Goal: Task Accomplishment & Management: Use online tool/utility

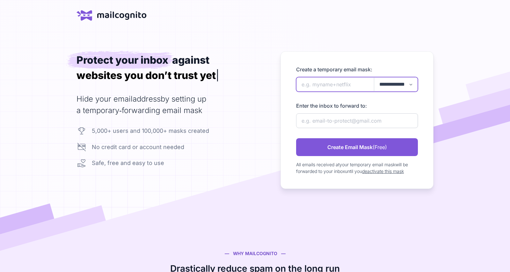
click at [323, 85] on input "newAlias" at bounding box center [357, 84] width 122 height 15
paste input "volleyworldapp"
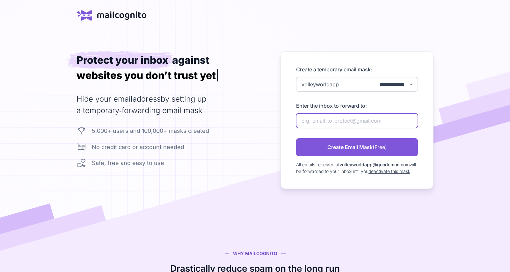
click at [334, 121] on input "newAlias" at bounding box center [357, 120] width 122 height 15
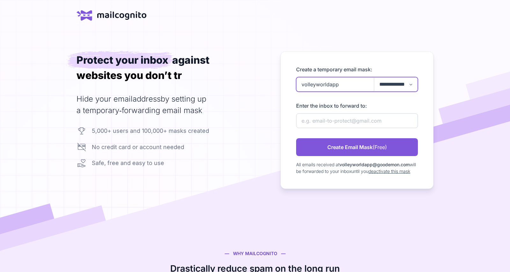
click at [313, 84] on input "volleyworldapp" at bounding box center [357, 84] width 122 height 15
paste input "volleyworldapp"
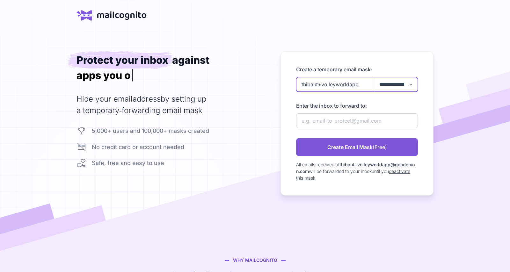
click at [322, 83] on input "thibaut+volleyworldapp" at bounding box center [357, 84] width 122 height 15
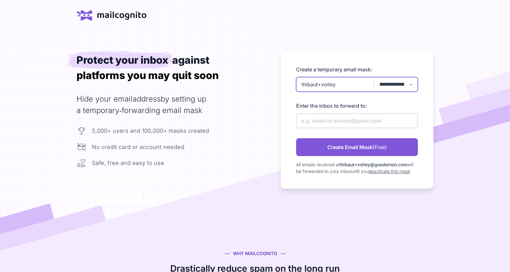
type input "thibaut+volley"
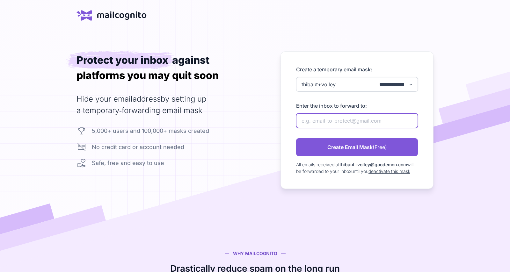
click at [330, 120] on input "newAlias" at bounding box center [357, 120] width 122 height 15
type input "[EMAIL_ADDRESS][DOMAIN_NAME]"
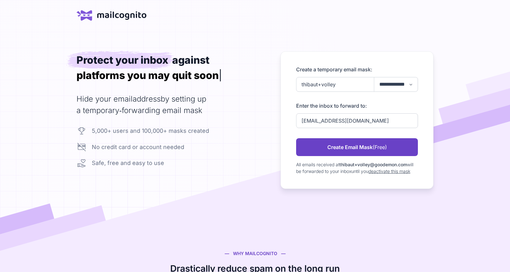
click at [357, 145] on link "Create Email Mask (Free)" at bounding box center [357, 147] width 122 height 18
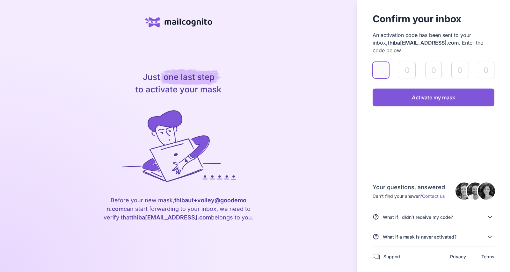
click at [381, 63] on input "validateAlias" at bounding box center [380, 70] width 17 height 17
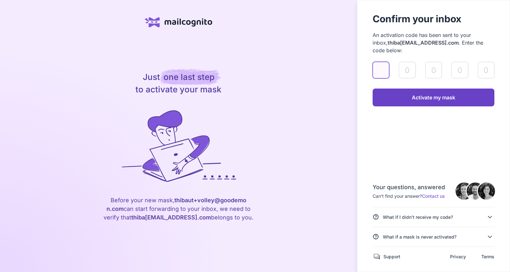
paste input "3"
type input "3"
type input "1"
type input "3"
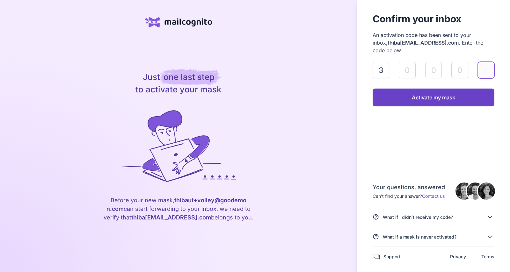
type input "2"
click at [415, 89] on link "Activate my mask" at bounding box center [433, 98] width 122 height 18
click at [415, 90] on link "Activate my mask" at bounding box center [433, 98] width 122 height 18
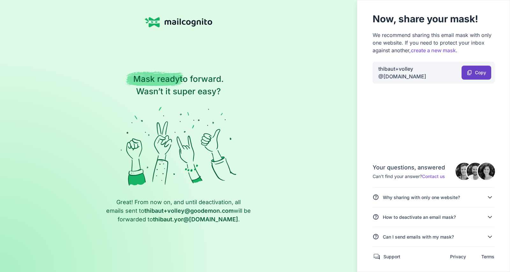
click at [476, 75] on link "content_copy Copy" at bounding box center [476, 73] width 30 height 14
